Goal: Task Accomplishment & Management: Manage account settings

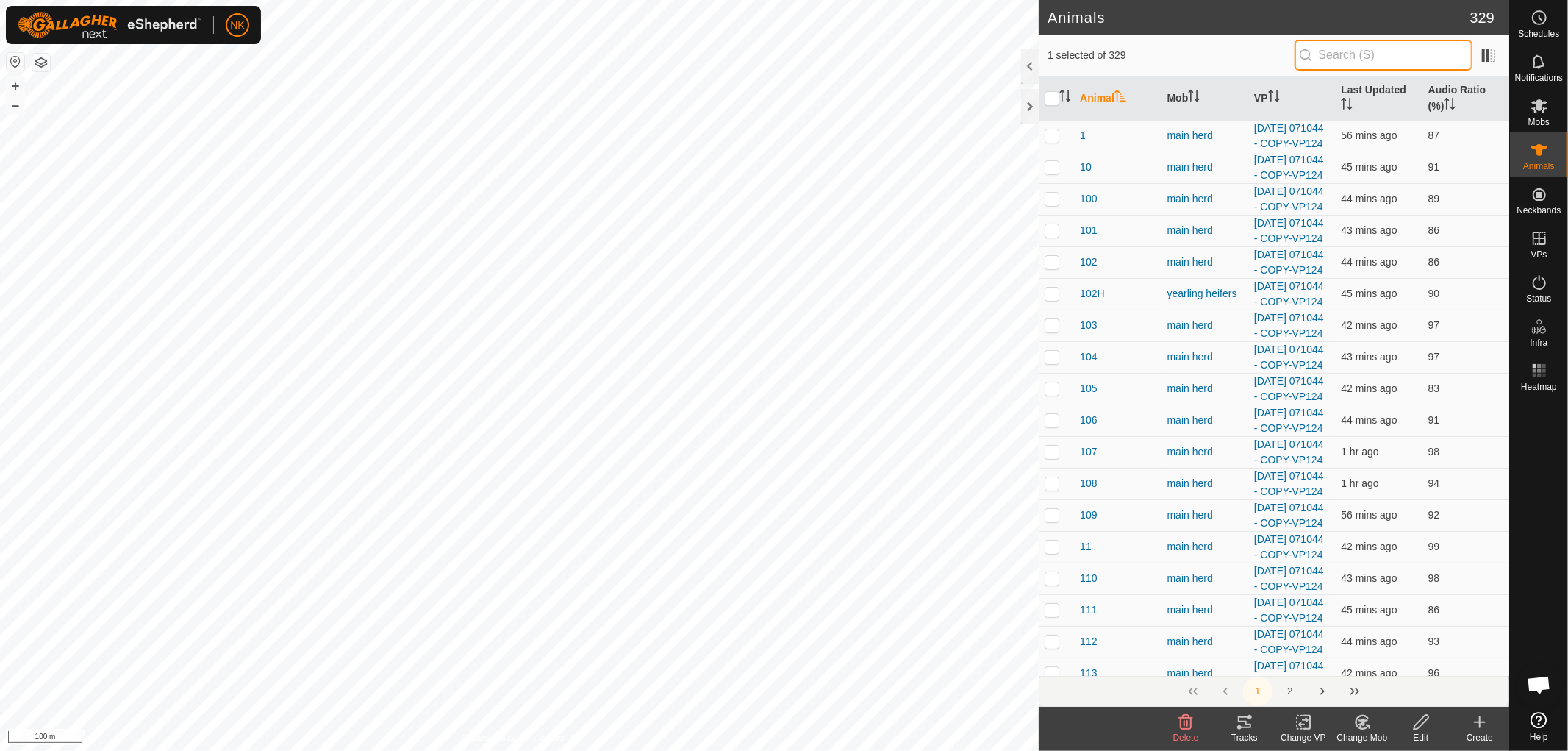
click at [1321, 55] on input "text" at bounding box center [1383, 56] width 178 height 31
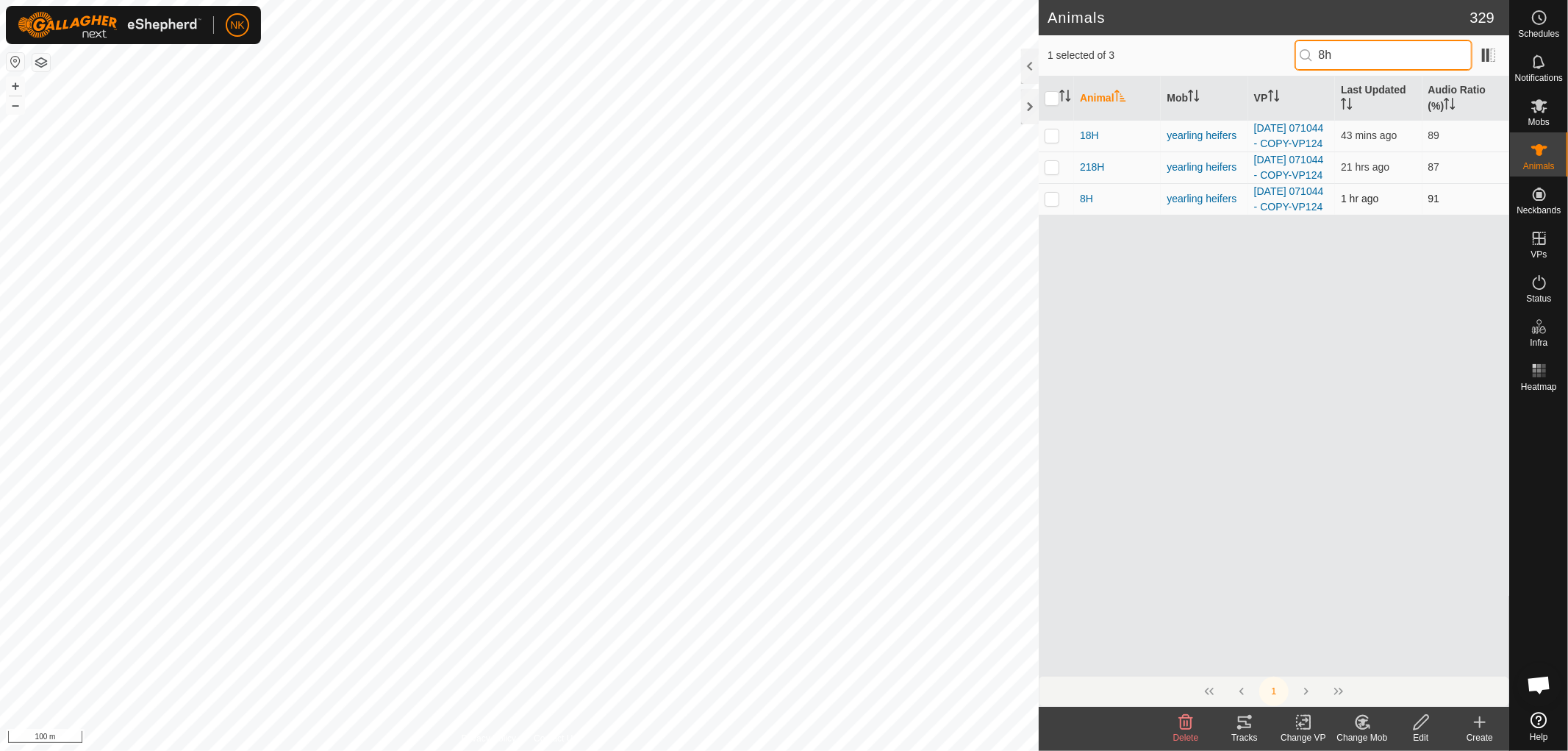
type input "8h"
click at [1055, 204] on p-checkbox at bounding box center [1052, 199] width 15 height 11
click at [1250, 717] on icon at bounding box center [1245, 722] width 13 height 11
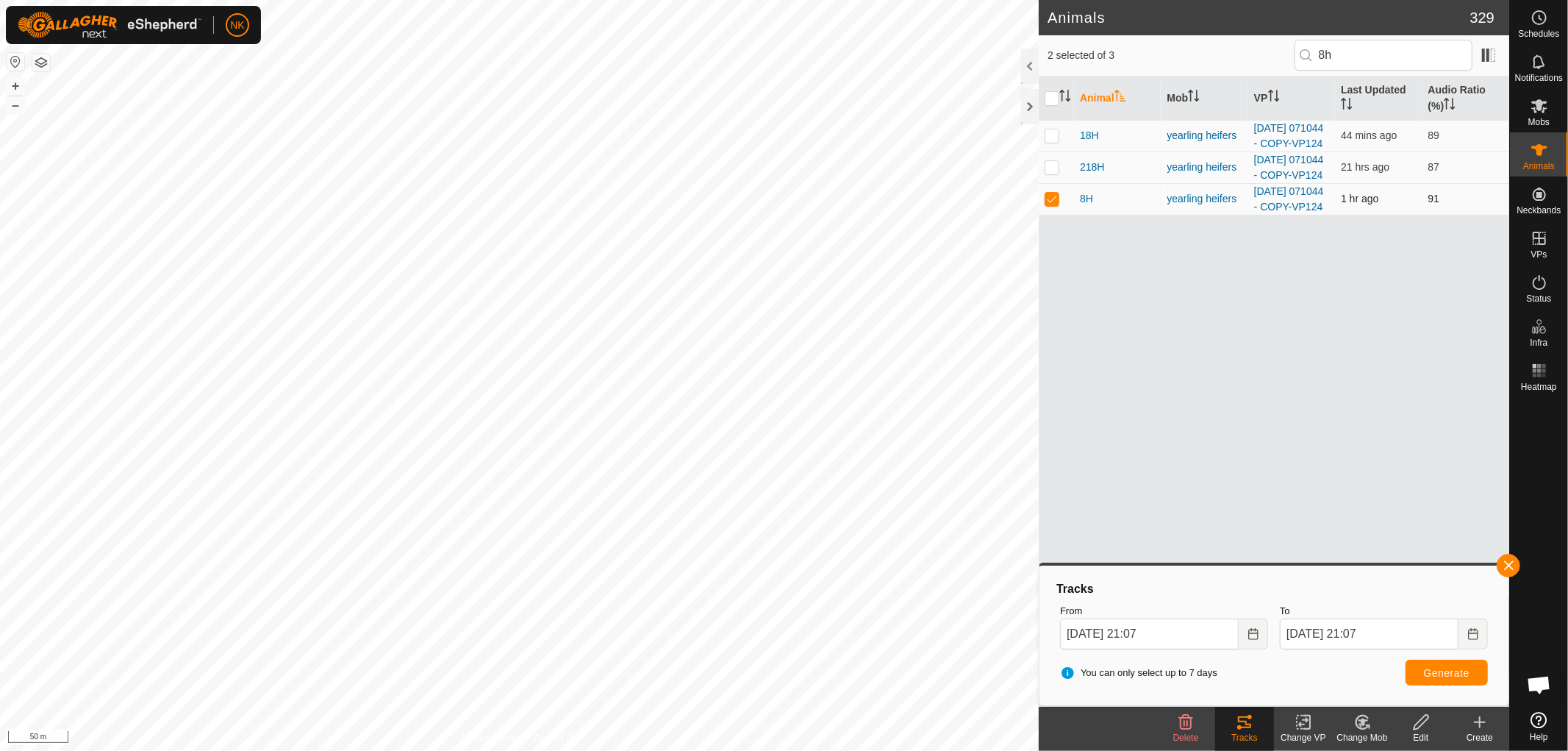
click at [1045, 204] on p-checkbox at bounding box center [1052, 199] width 15 height 11
checkbox input "false"
click at [1382, 64] on input "8h" at bounding box center [1383, 56] width 178 height 31
drag, startPoint x: 1360, startPoint y: 64, endPoint x: 1203, endPoint y: 85, distance: 158.4
click at [1247, 77] on div "1 selected of 3 8h Animal Mob VP Last Updated Audio Ratio (%) 18H yearling heif…" at bounding box center [1274, 371] width 470 height 672
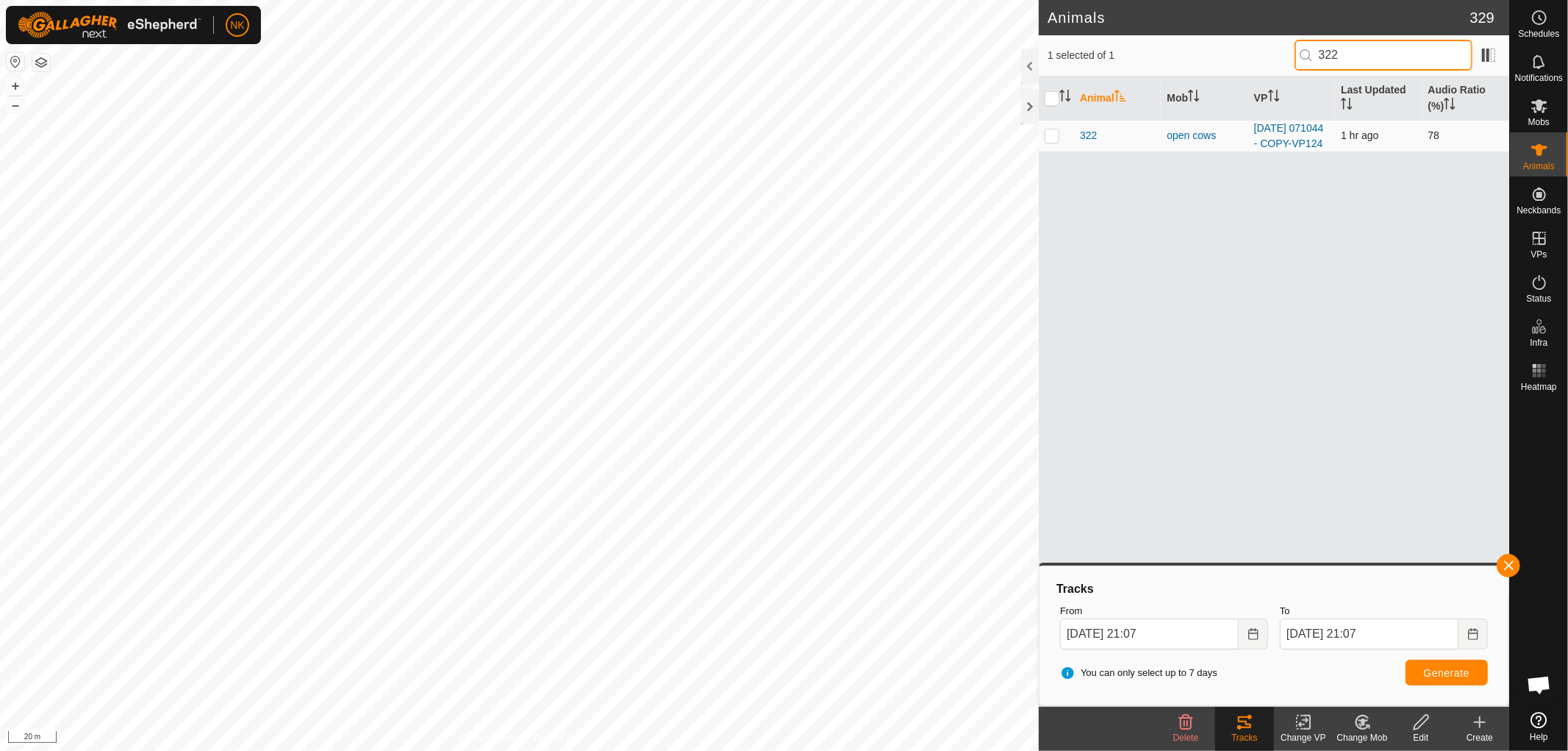
type input "322"
click at [1054, 150] on td at bounding box center [1056, 136] width 35 height 32
checkbox input "true"
click at [1195, 729] on delete-svg-icon at bounding box center [1186, 722] width 59 height 18
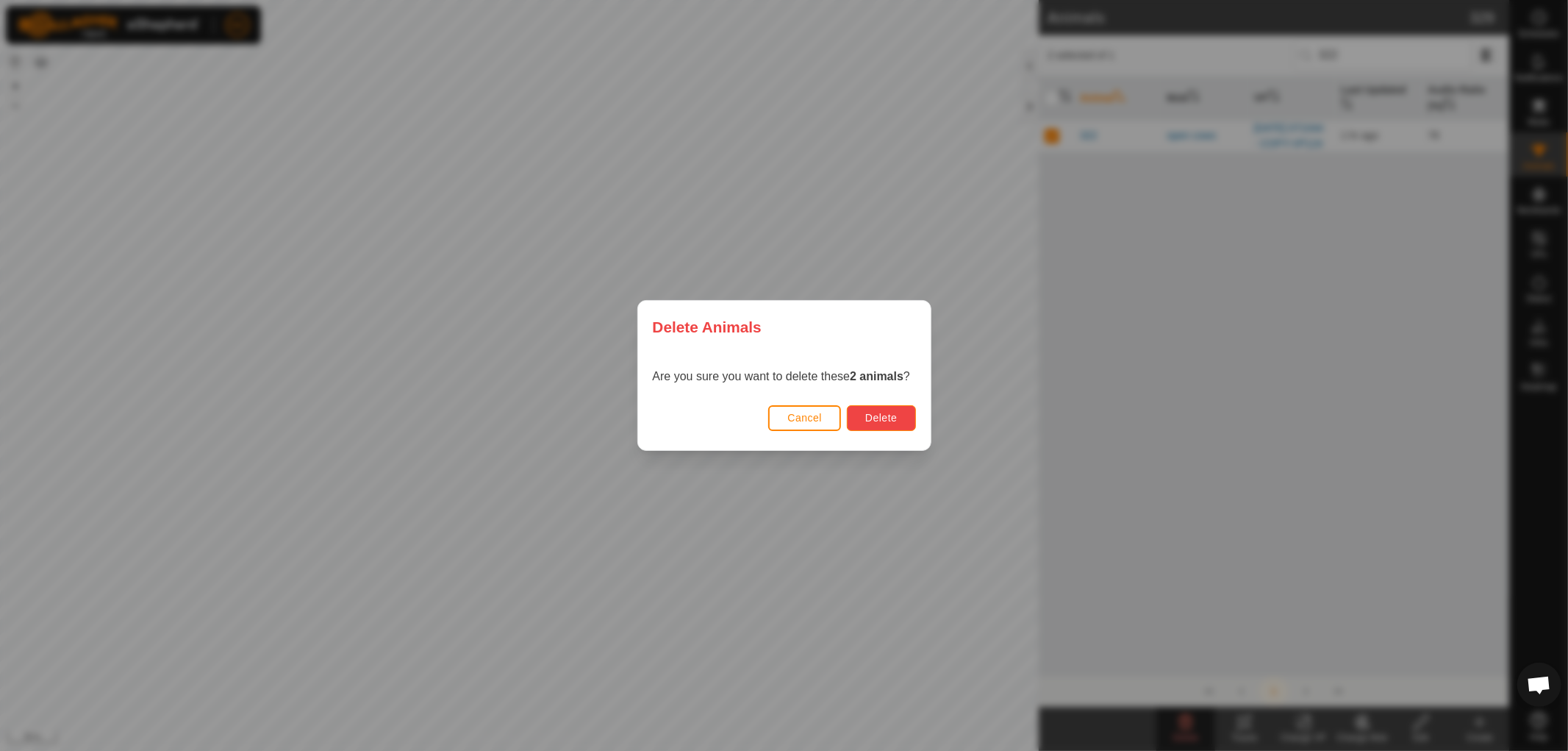
click at [871, 417] on span "Delete" at bounding box center [880, 418] width 32 height 11
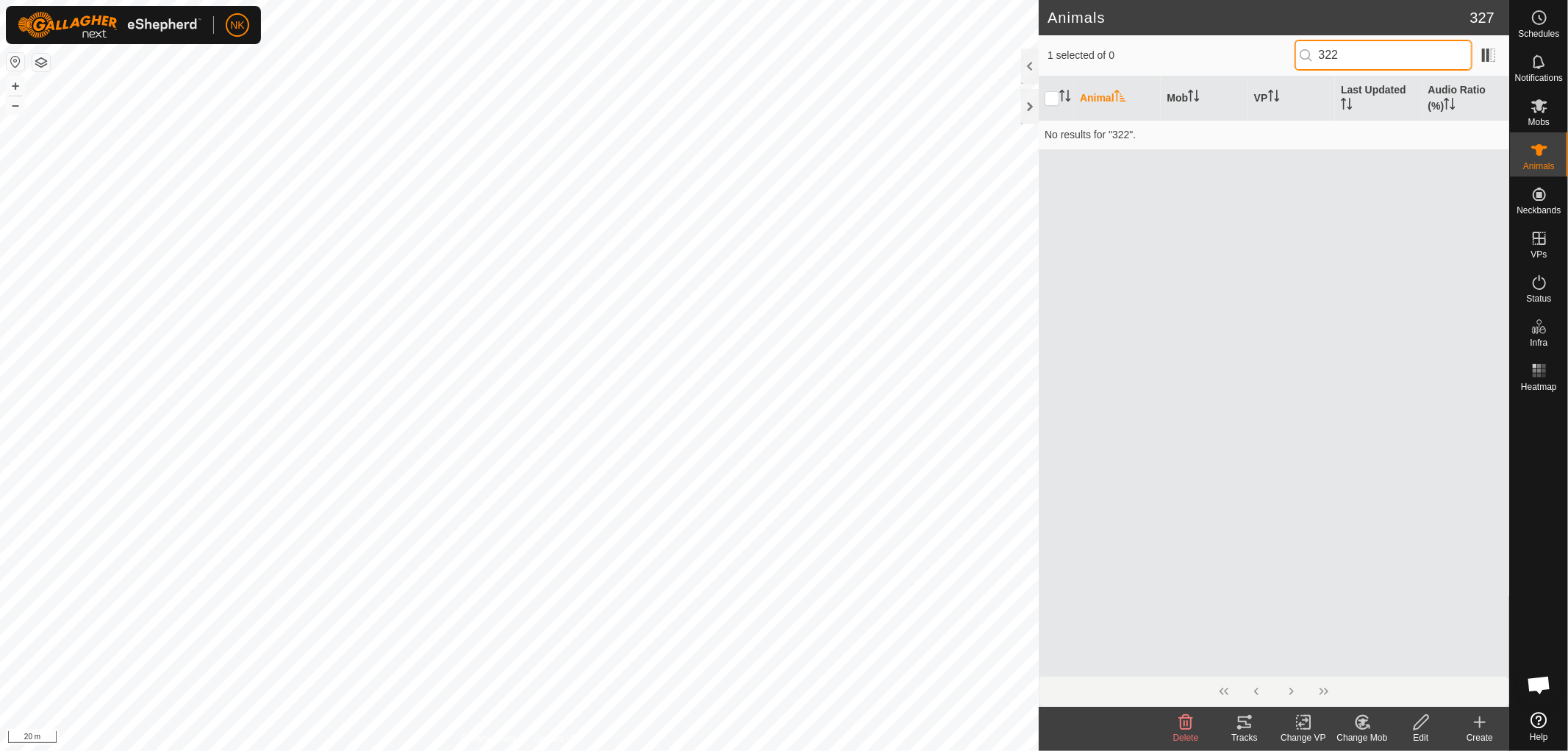
click at [1357, 57] on input "322" at bounding box center [1383, 56] width 178 height 31
drag, startPoint x: 1373, startPoint y: 56, endPoint x: 1218, endPoint y: 56, distance: 155.0
click at [1220, 56] on div "1 selected of 0 322" at bounding box center [1274, 56] width 452 height 31
type input "627"
checkbox input "true"
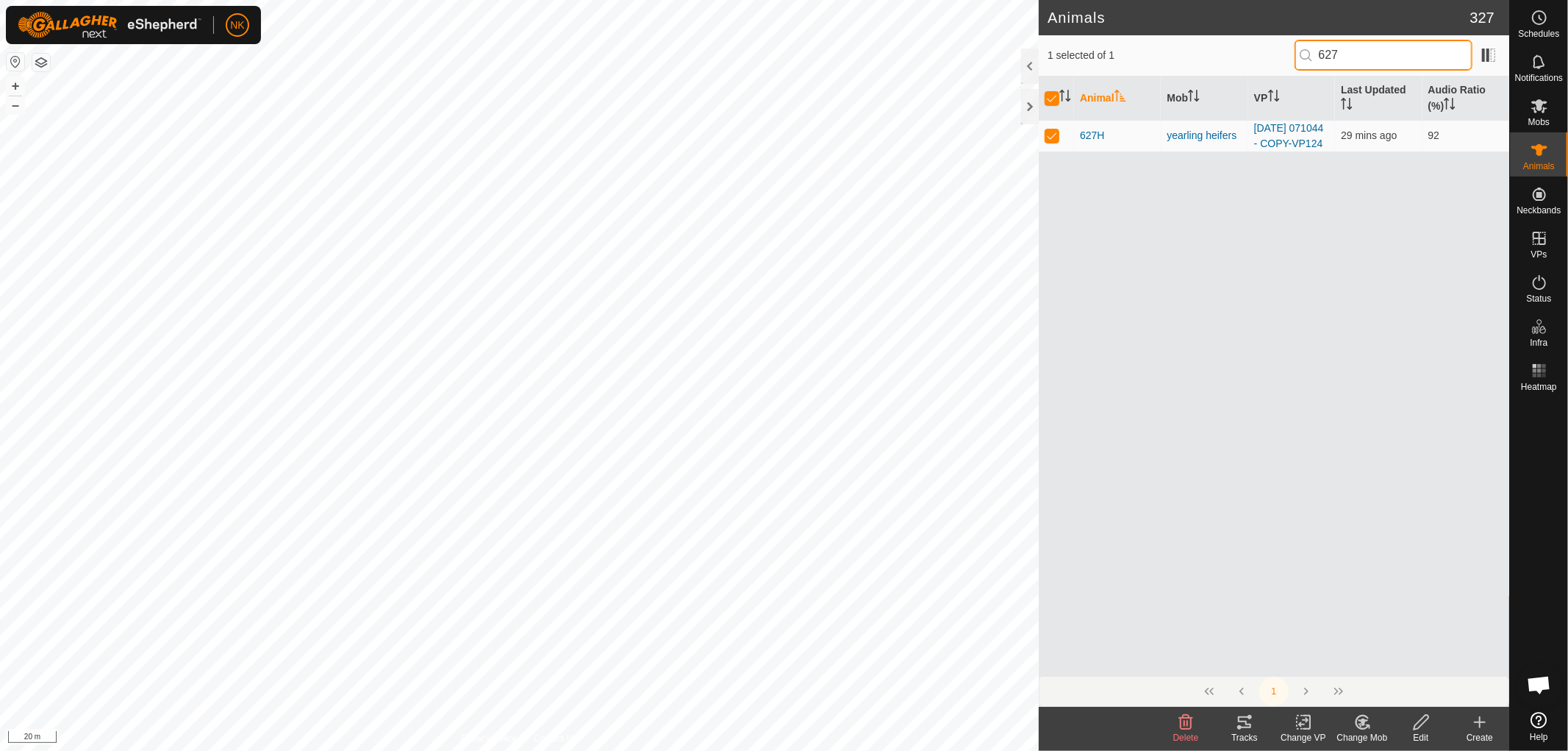
type input "627"
click at [1183, 728] on icon at bounding box center [1186, 722] width 18 height 18
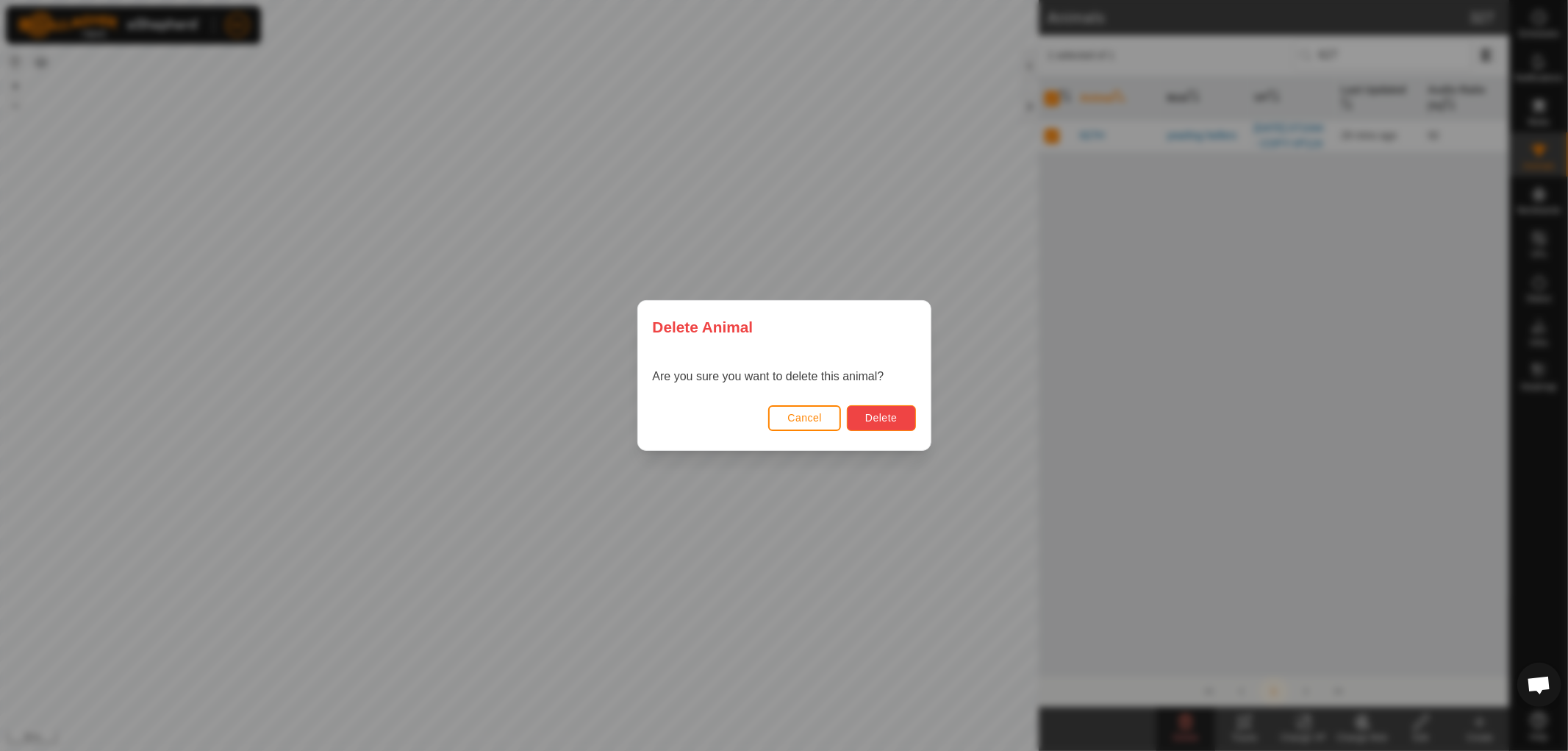
click at [900, 422] on button "Delete" at bounding box center [881, 418] width 69 height 26
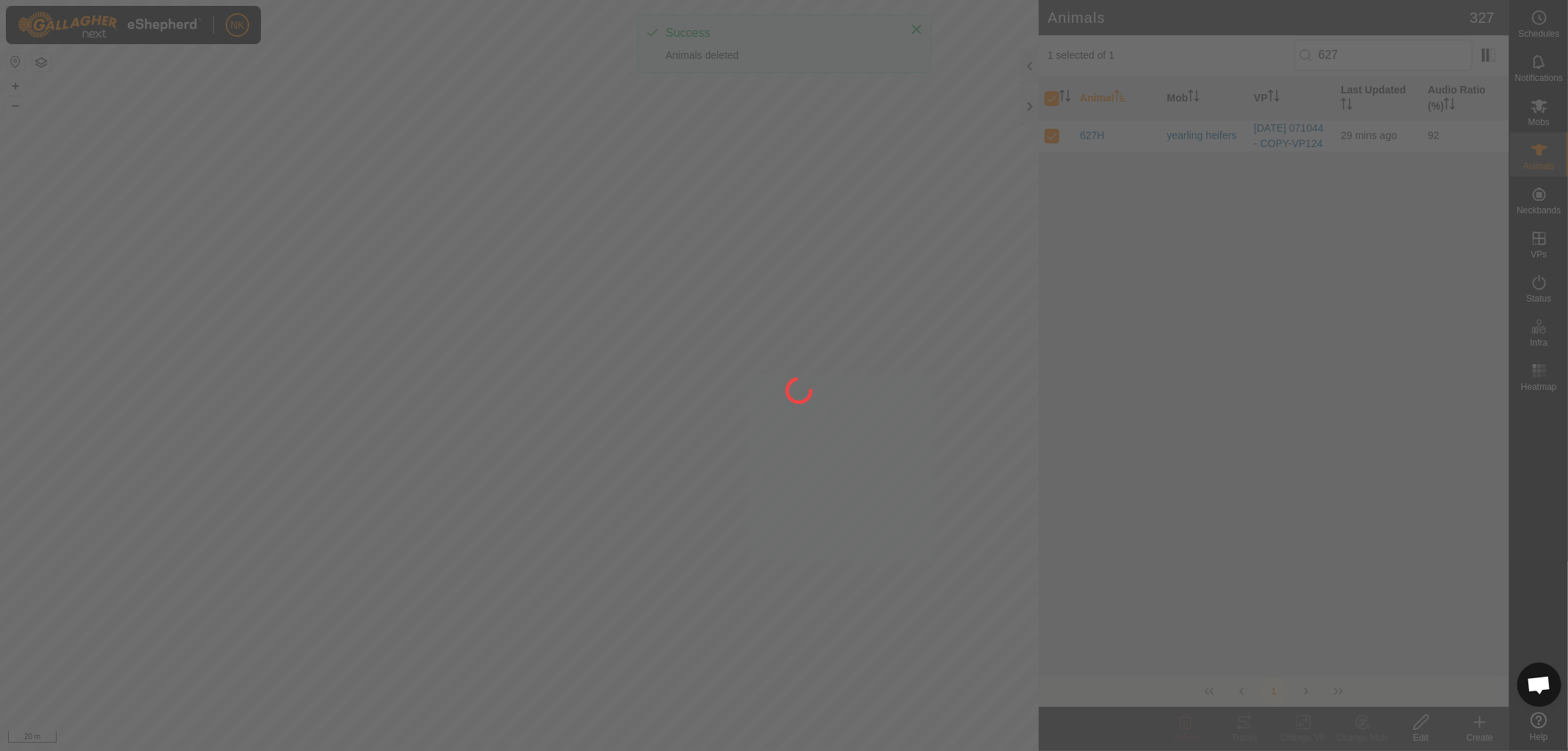
checkbox input "false"
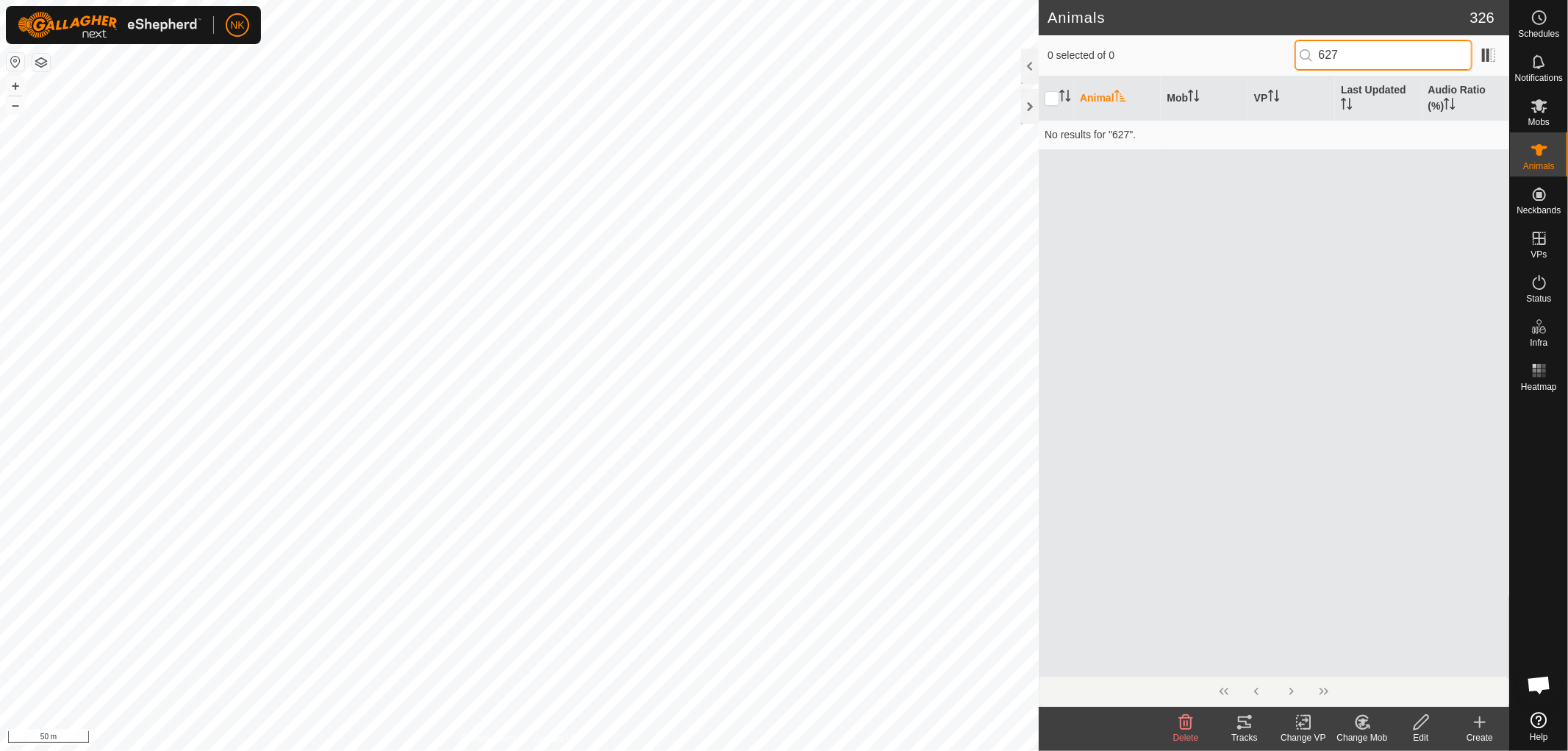
drag, startPoint x: 1362, startPoint y: 48, endPoint x: 1185, endPoint y: 48, distance: 177.0
click at [1189, 48] on div "0 selected of 0 627" at bounding box center [1274, 56] width 452 height 31
type input "379"
click at [1049, 135] on p-checkbox at bounding box center [1052, 135] width 15 height 11
checkbox input "true"
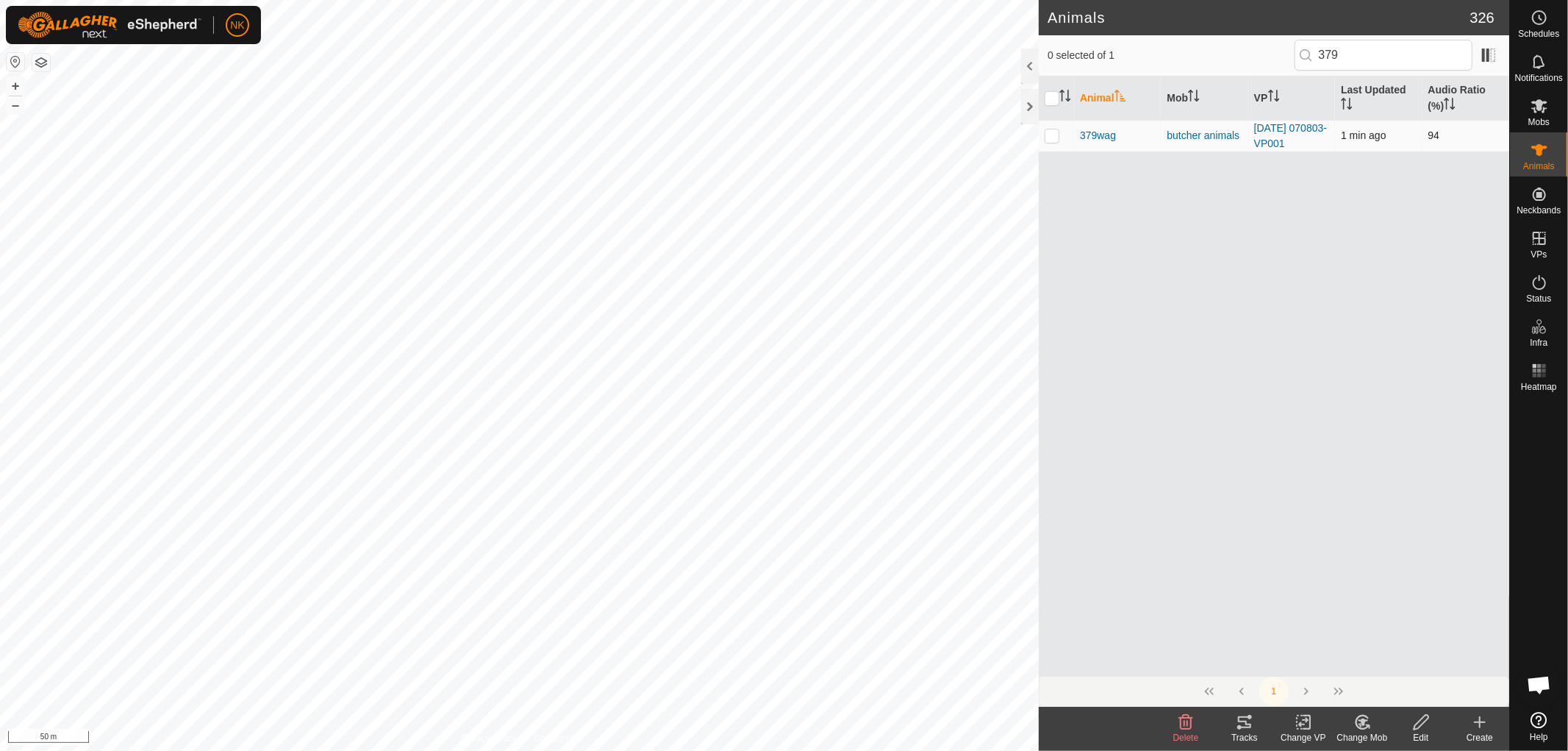
checkbox input "true"
click at [1187, 725] on icon at bounding box center [1186, 722] width 14 height 15
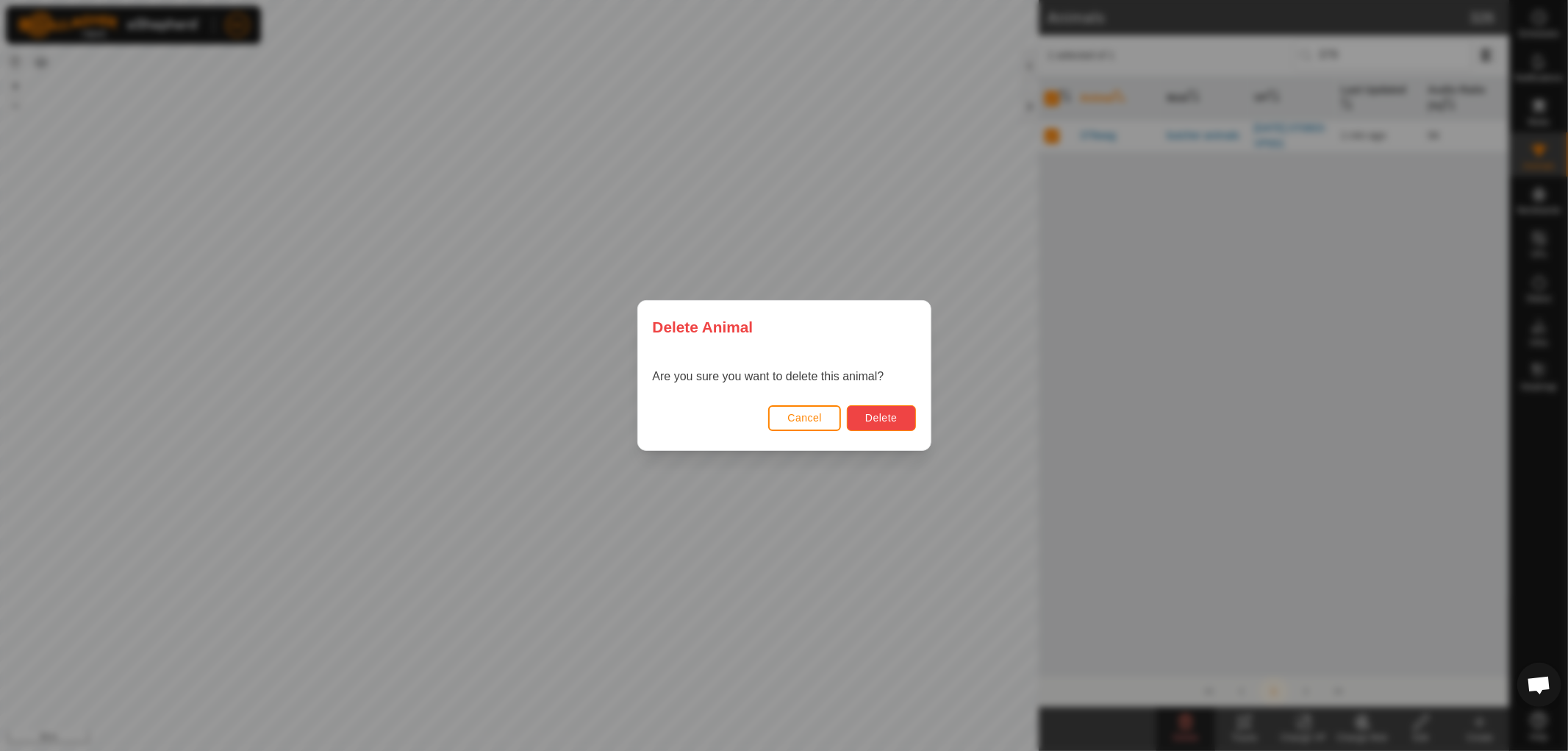
click at [902, 423] on button "Delete" at bounding box center [881, 418] width 69 height 26
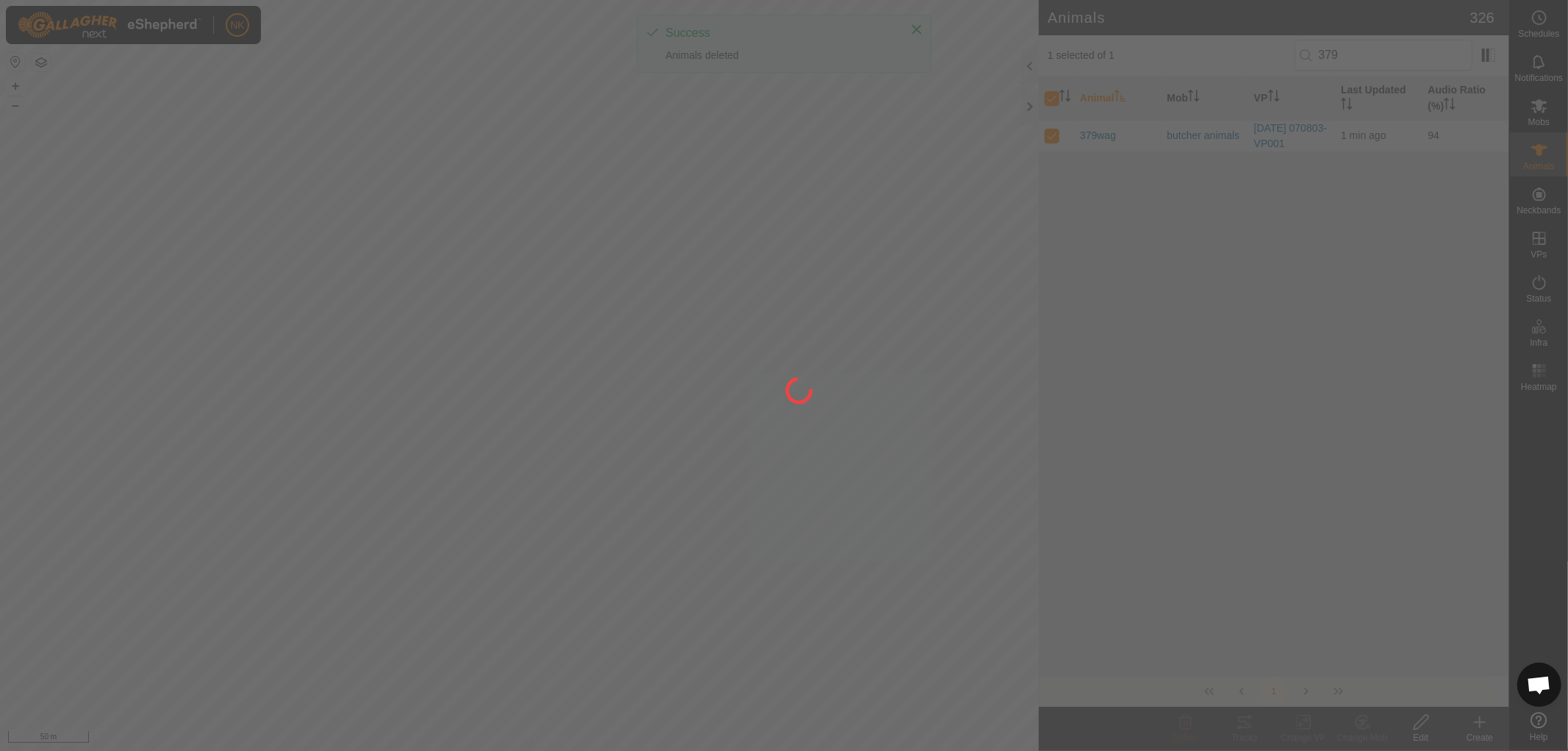
checkbox input "false"
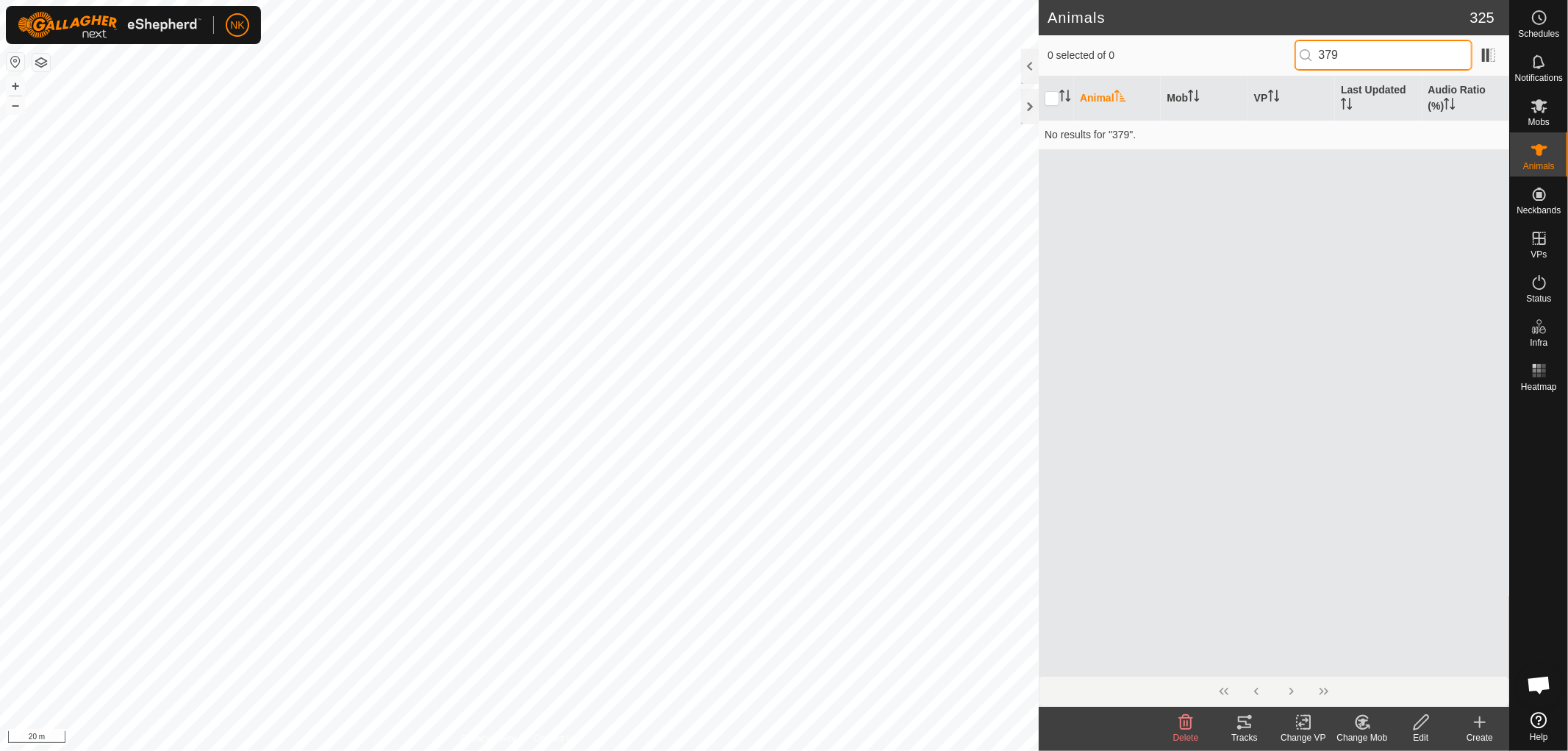
drag, startPoint x: 1376, startPoint y: 45, endPoint x: 1159, endPoint y: 57, distance: 217.3
click at [1193, 49] on div "0 selected of 0 379" at bounding box center [1274, 56] width 452 height 31
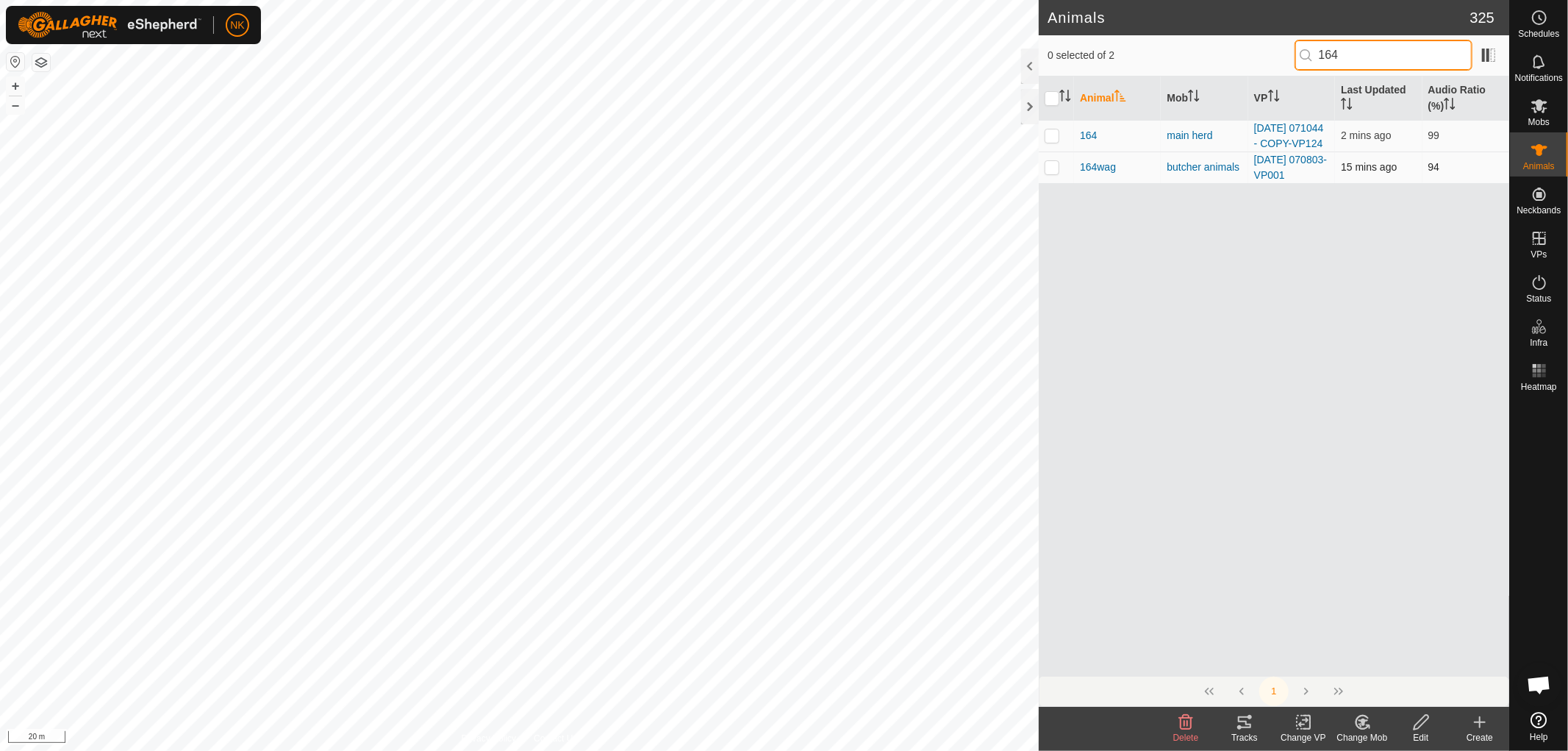
type input "164"
click at [1049, 173] on p-checkbox at bounding box center [1052, 167] width 15 height 11
checkbox input "true"
click at [1188, 726] on icon at bounding box center [1186, 722] width 18 height 18
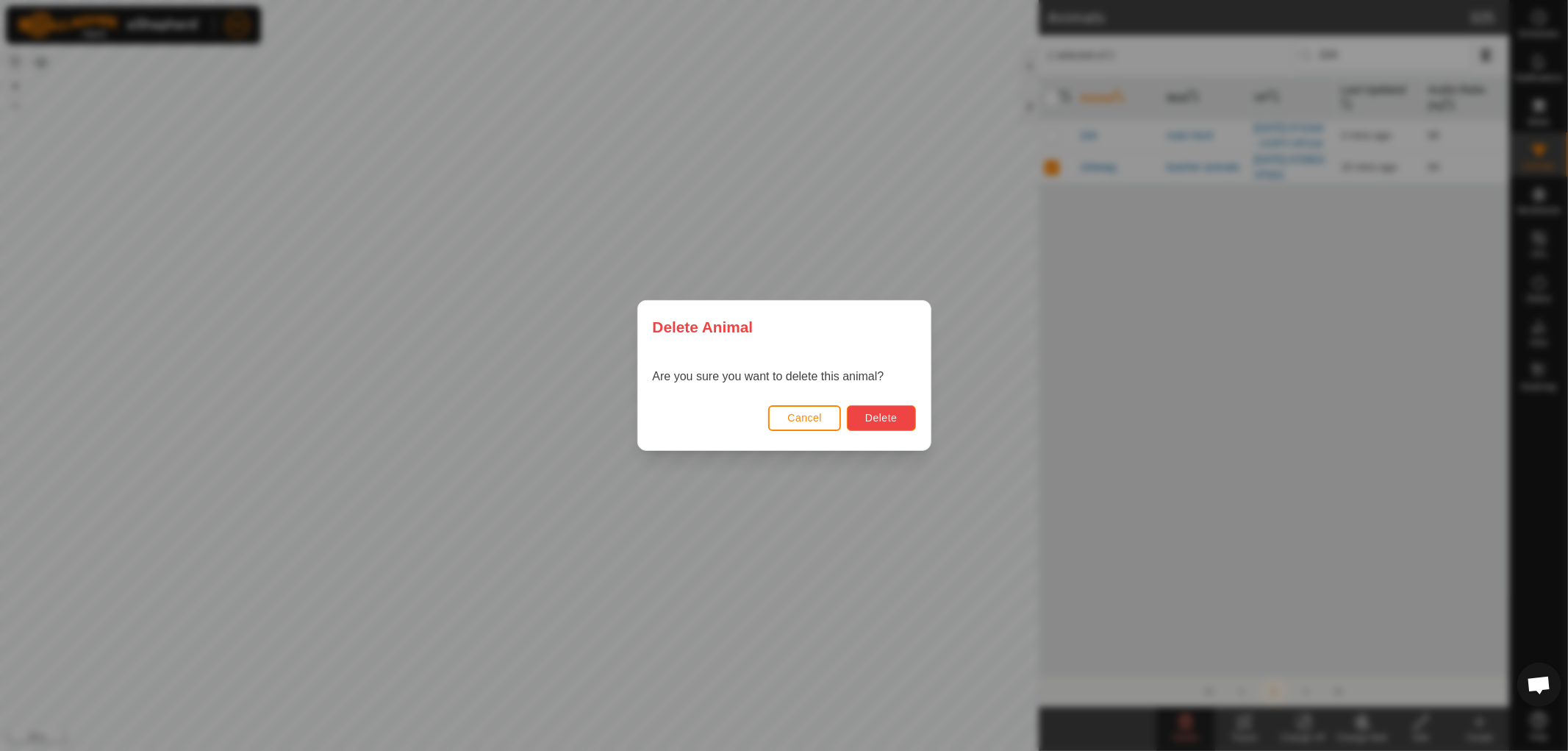
click at [892, 414] on span "Delete" at bounding box center [880, 418] width 32 height 11
